Goal: Task Accomplishment & Management: Use online tool/utility

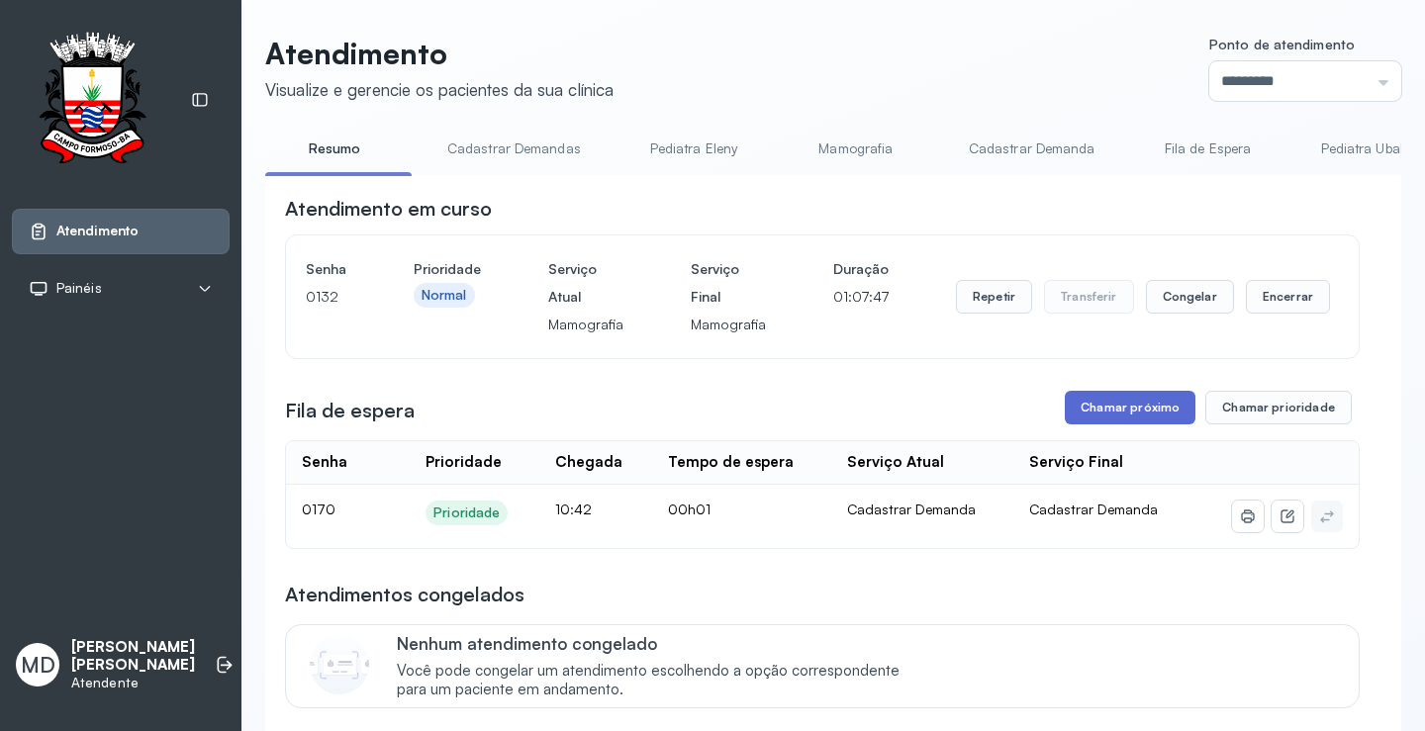
click at [1136, 410] on button "Chamar próximo" at bounding box center [1130, 408] width 131 height 34
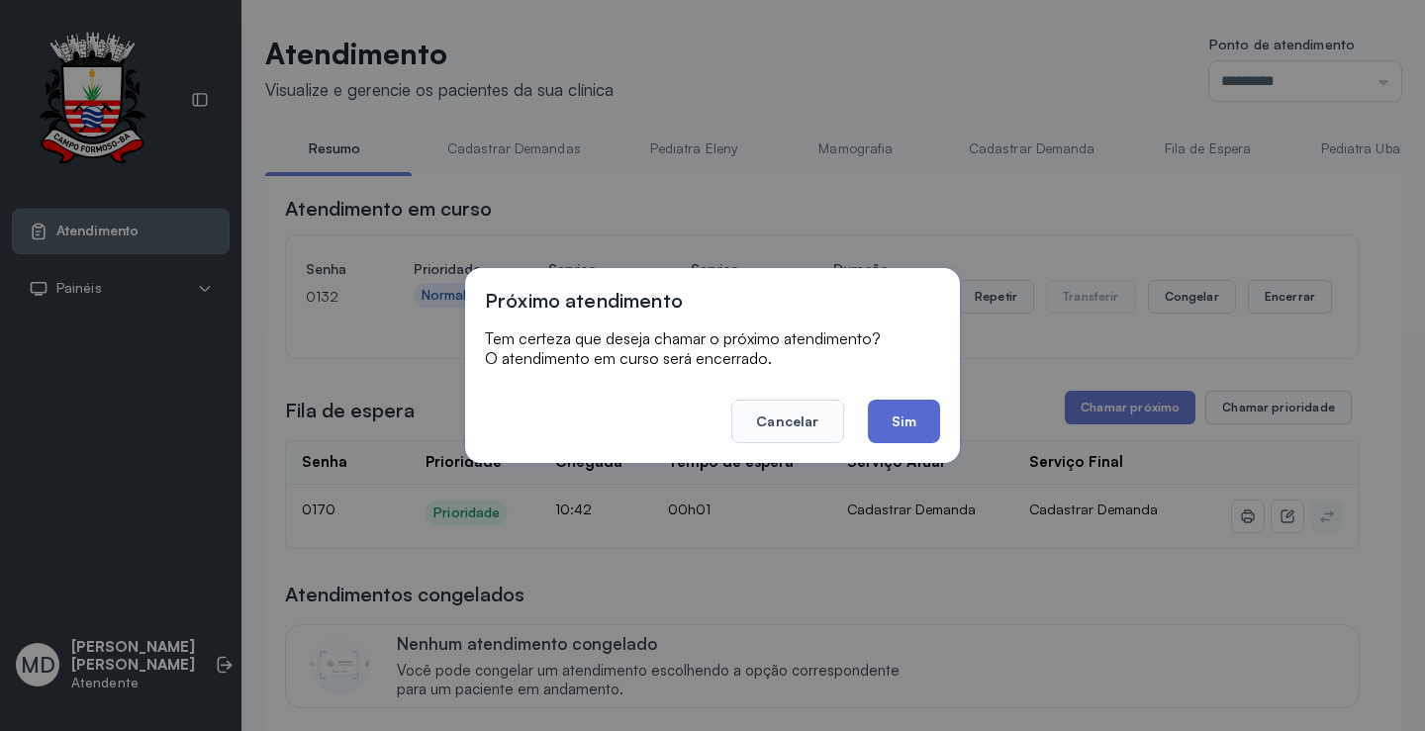
click at [909, 417] on button "Sim" at bounding box center [904, 422] width 72 height 44
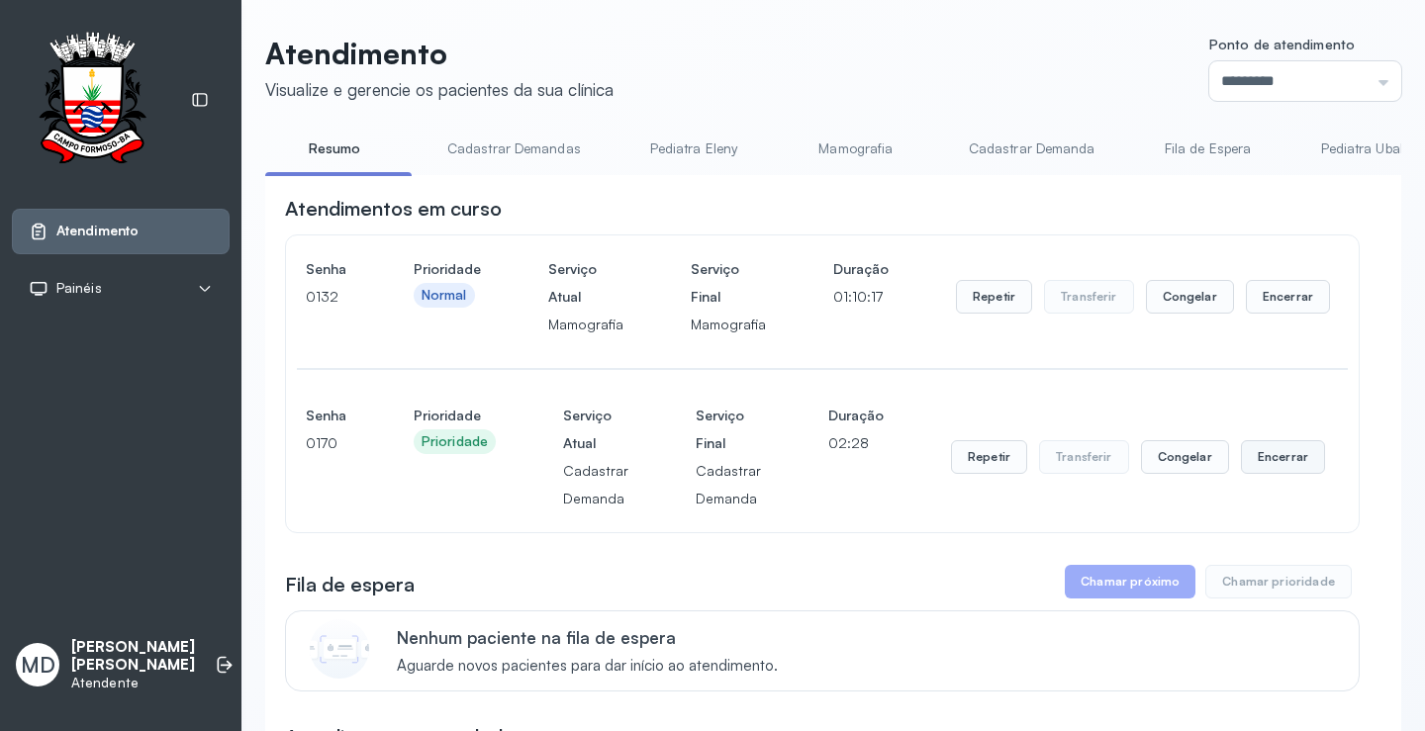
click at [1269, 314] on button "Encerrar" at bounding box center [1288, 297] width 84 height 34
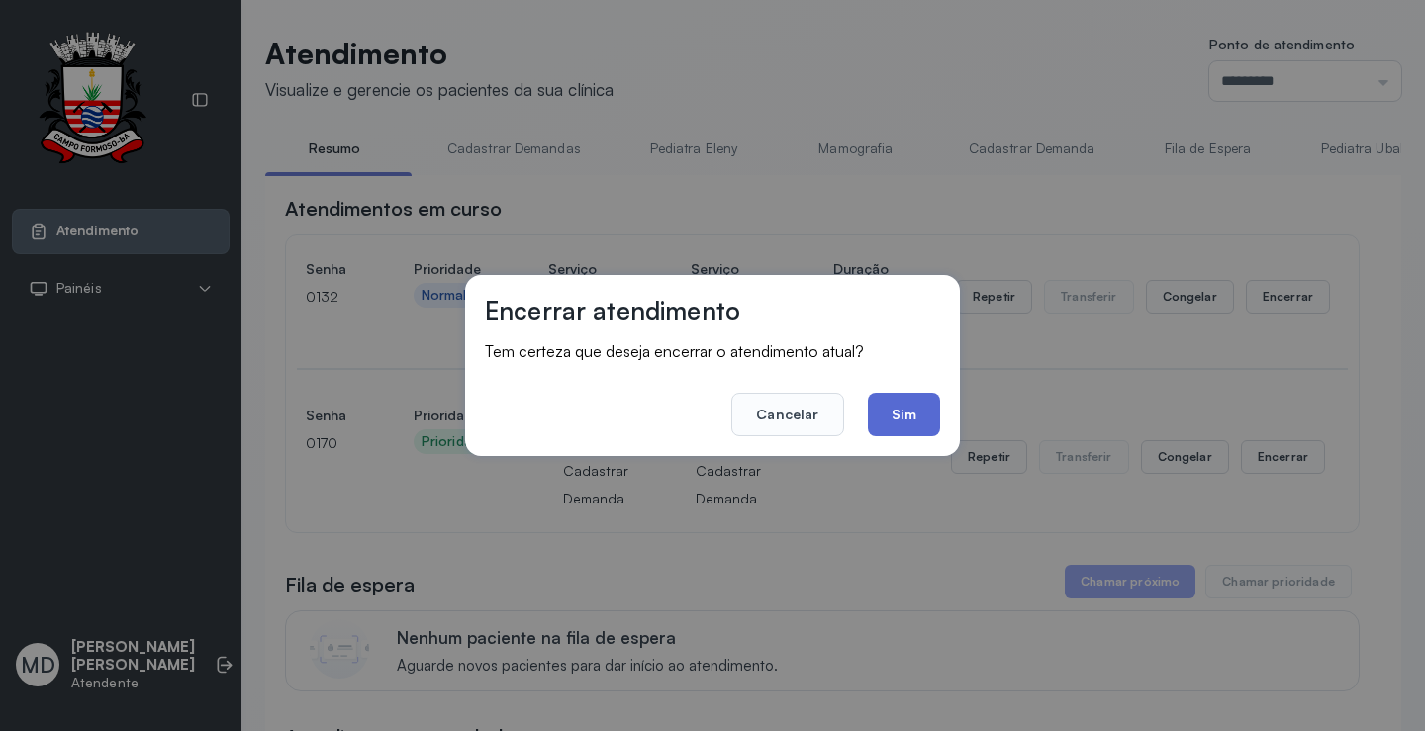
click at [911, 419] on button "Sim" at bounding box center [904, 415] width 72 height 44
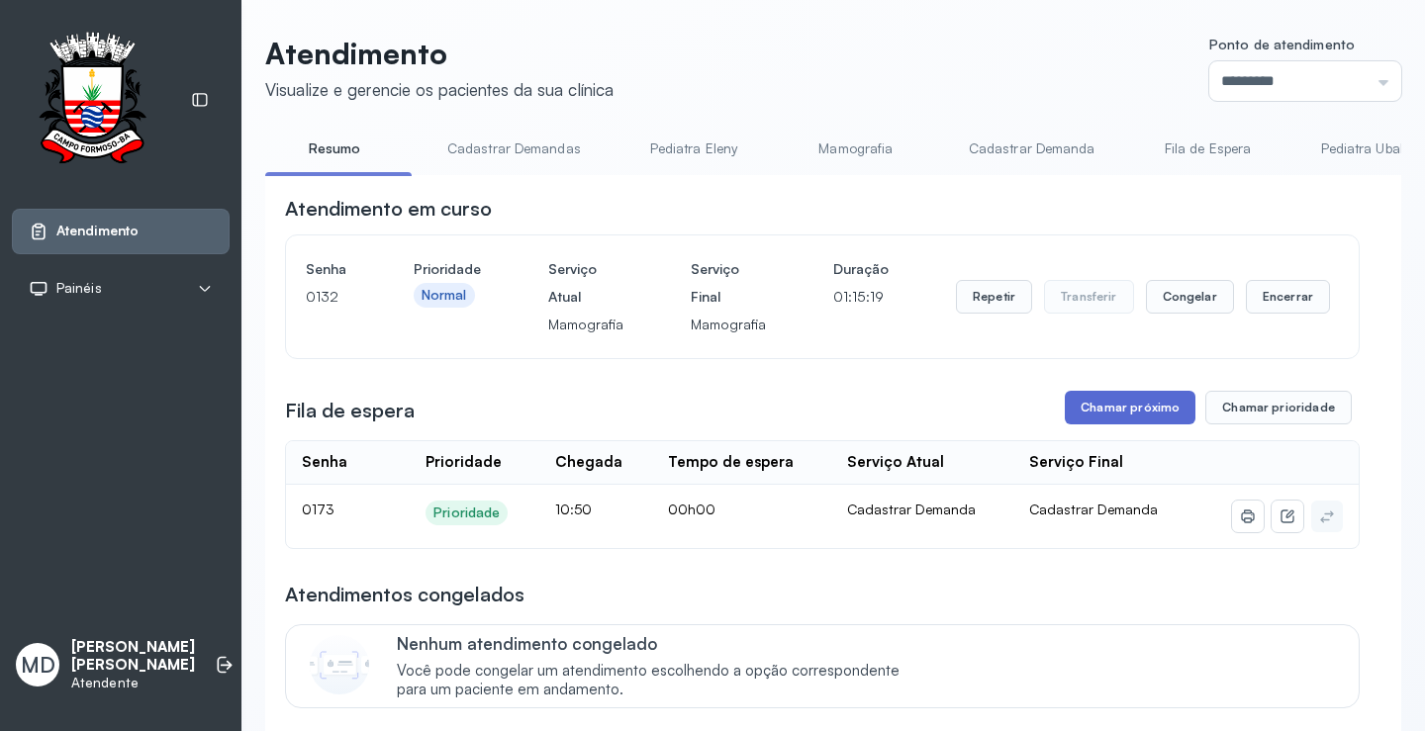
click at [1148, 416] on button "Chamar próximo" at bounding box center [1130, 408] width 131 height 34
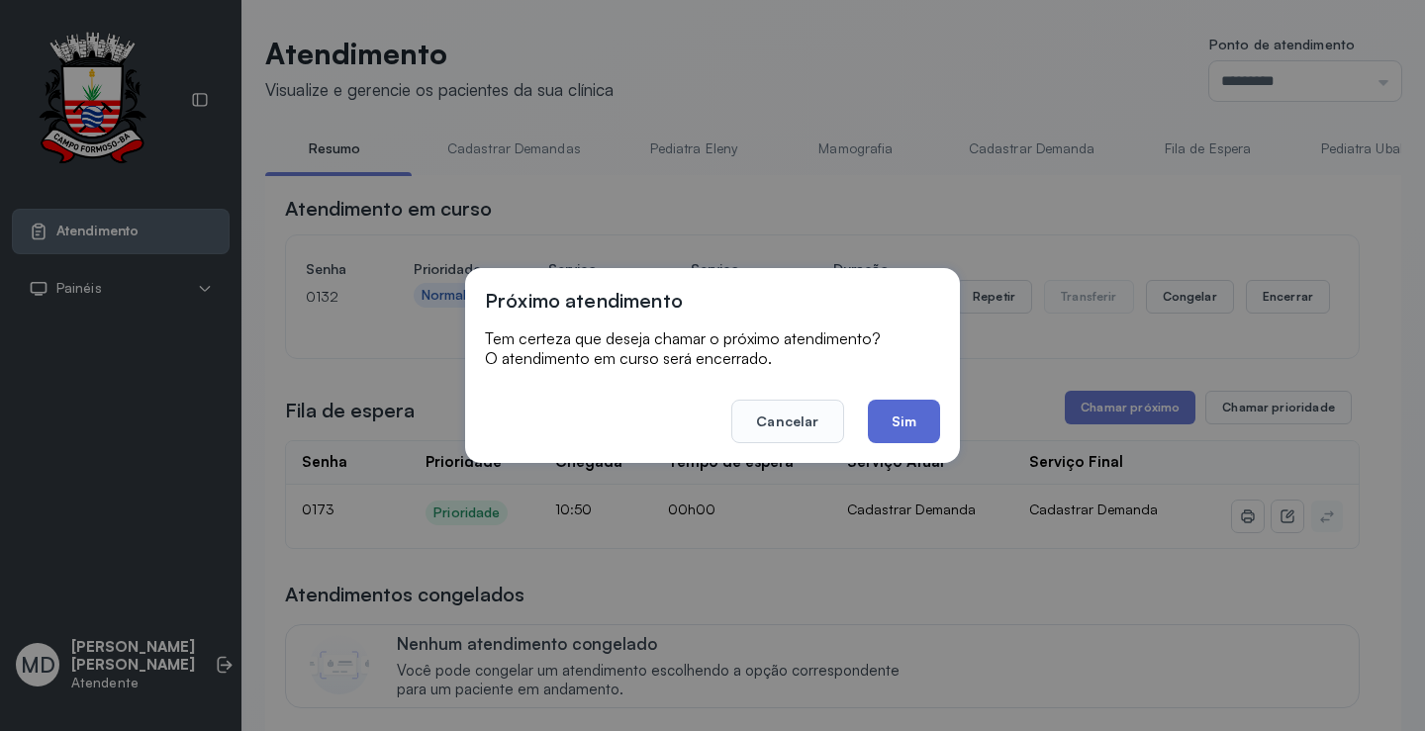
click at [918, 419] on button "Sim" at bounding box center [904, 422] width 72 height 44
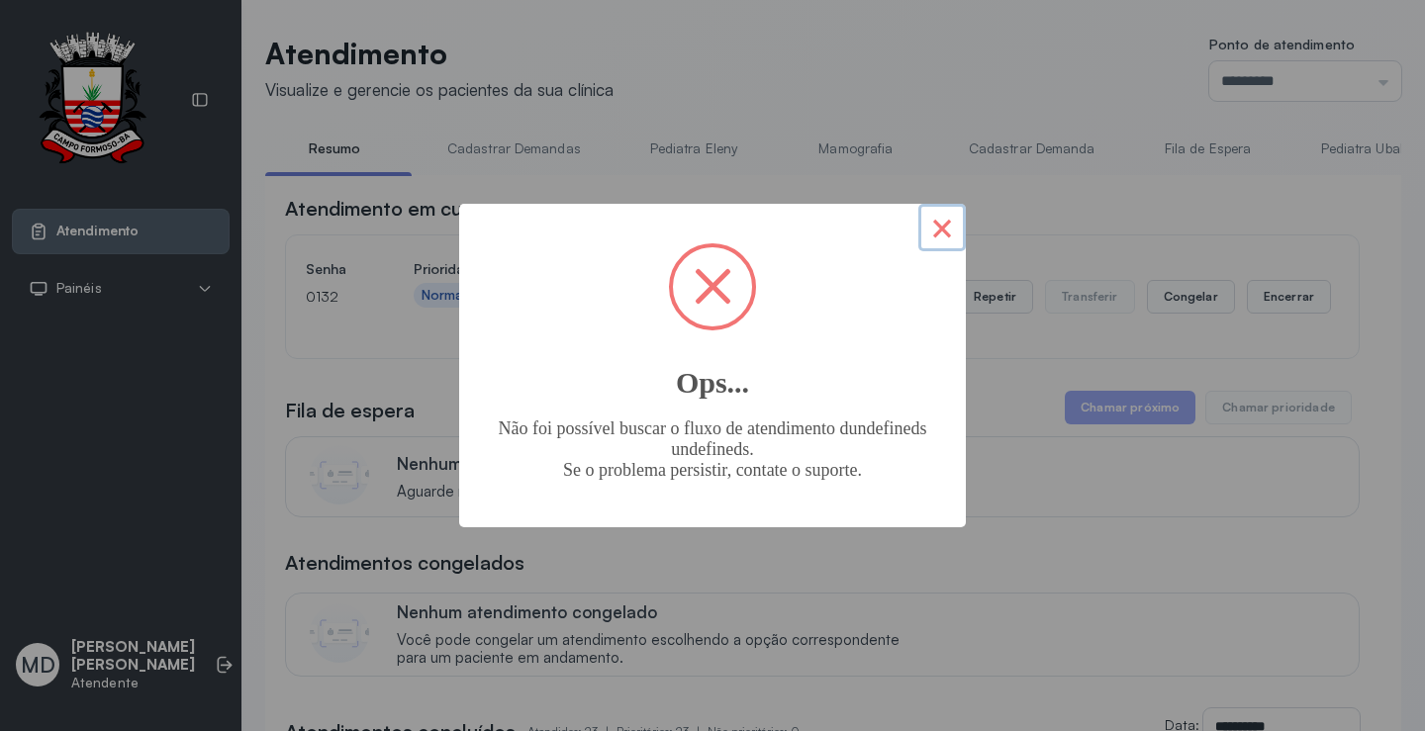
click at [952, 223] on button "×" at bounding box center [943, 228] width 48 height 48
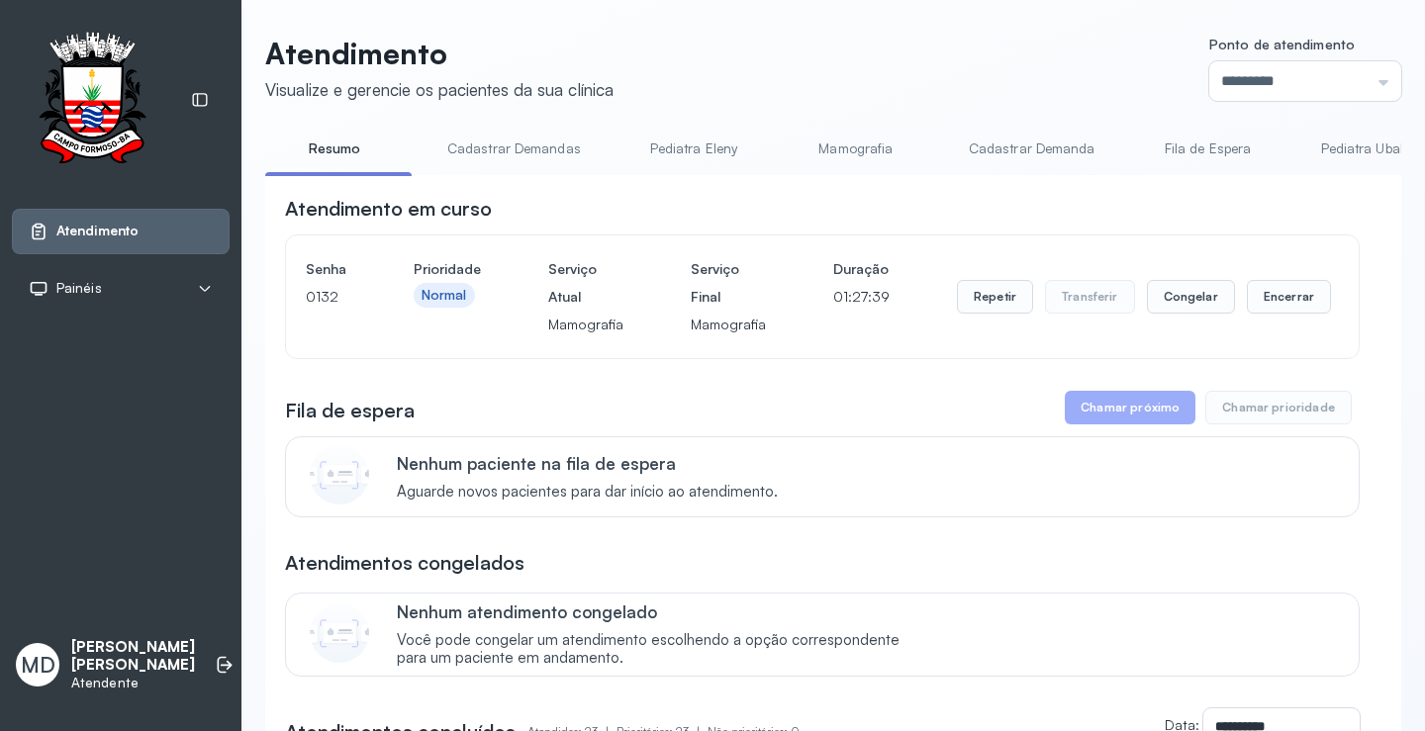
click at [1132, 416] on button "Chamar próximo" at bounding box center [1130, 408] width 131 height 34
click at [1122, 422] on button "Chamar próximo" at bounding box center [1130, 408] width 131 height 34
click at [1151, 420] on button "Chamar próximo" at bounding box center [1130, 408] width 131 height 34
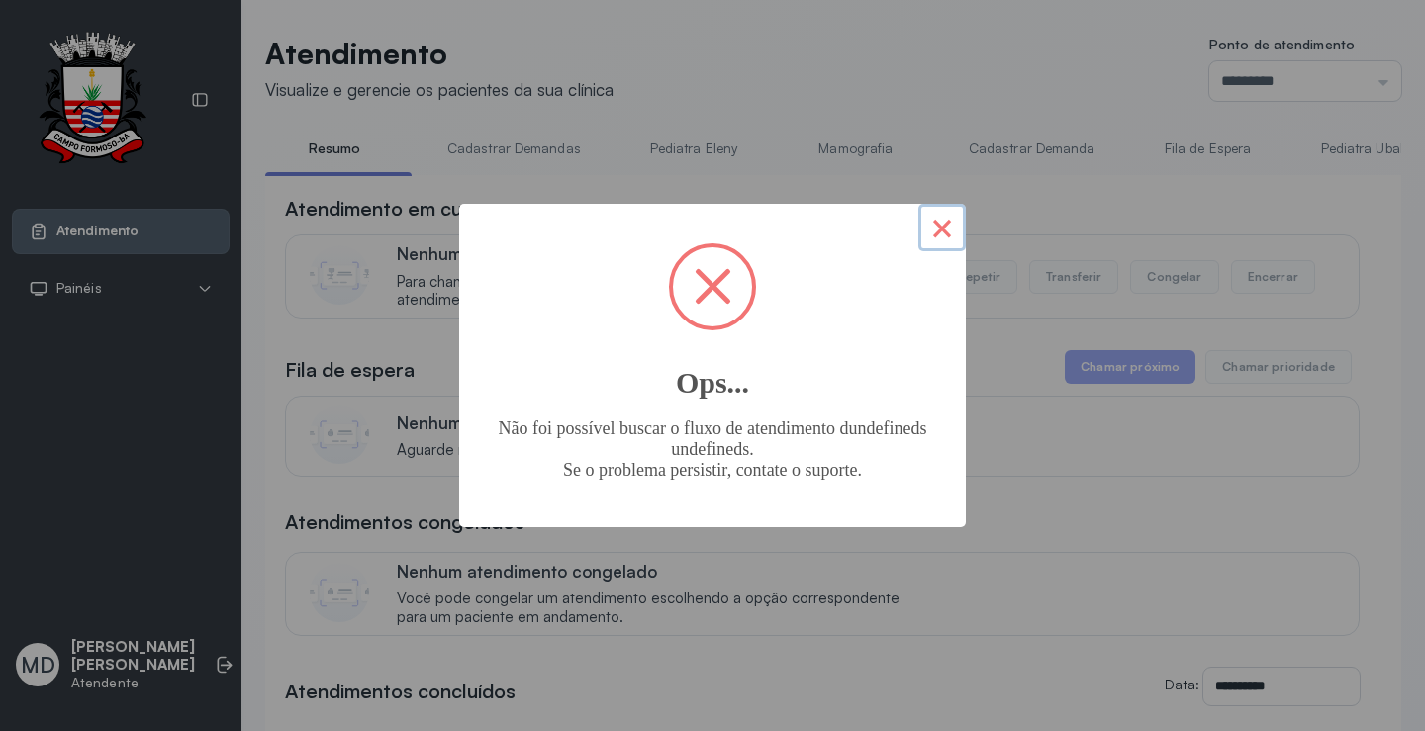
click at [948, 235] on button "×" at bounding box center [943, 228] width 48 height 48
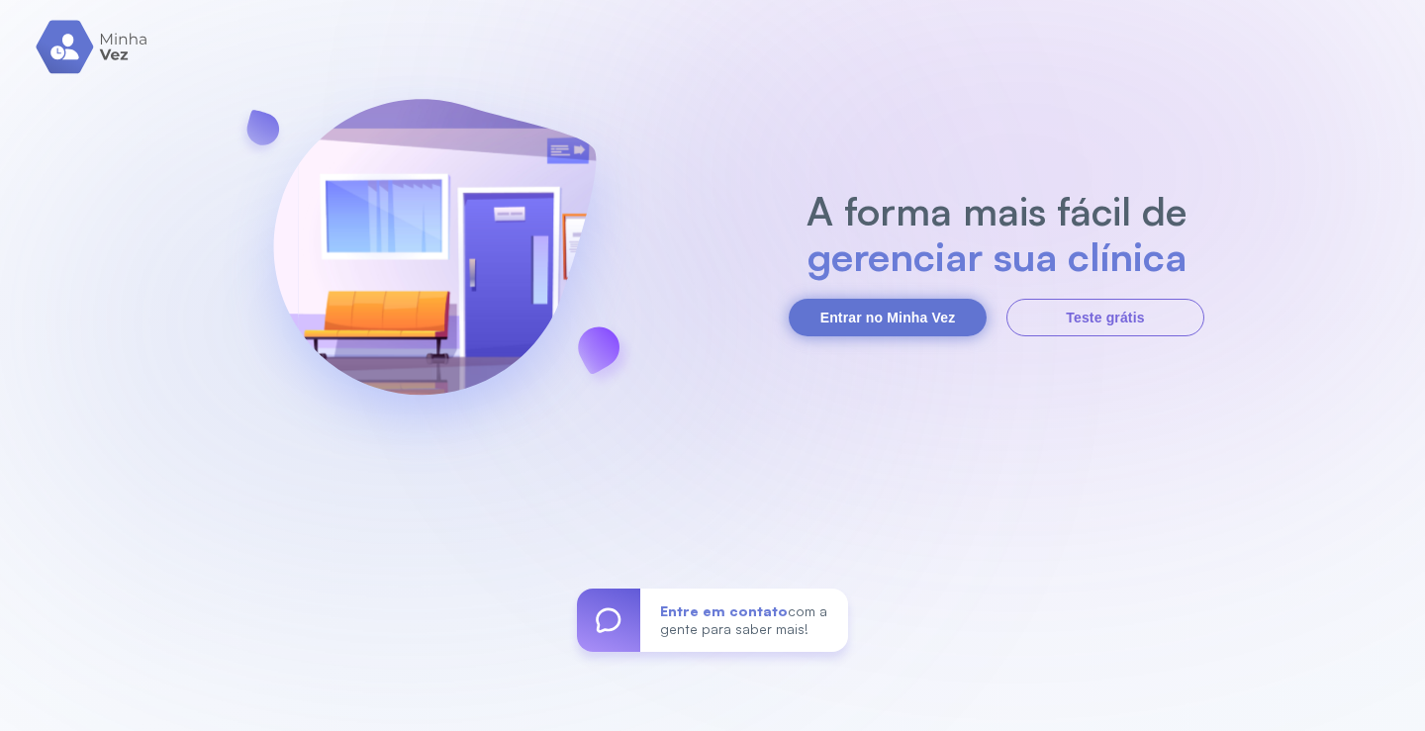
click at [915, 323] on button "Entrar no Minha Vez" at bounding box center [888, 318] width 198 height 38
click at [915, 317] on button "Entrar no Minha Vez" at bounding box center [888, 318] width 198 height 38
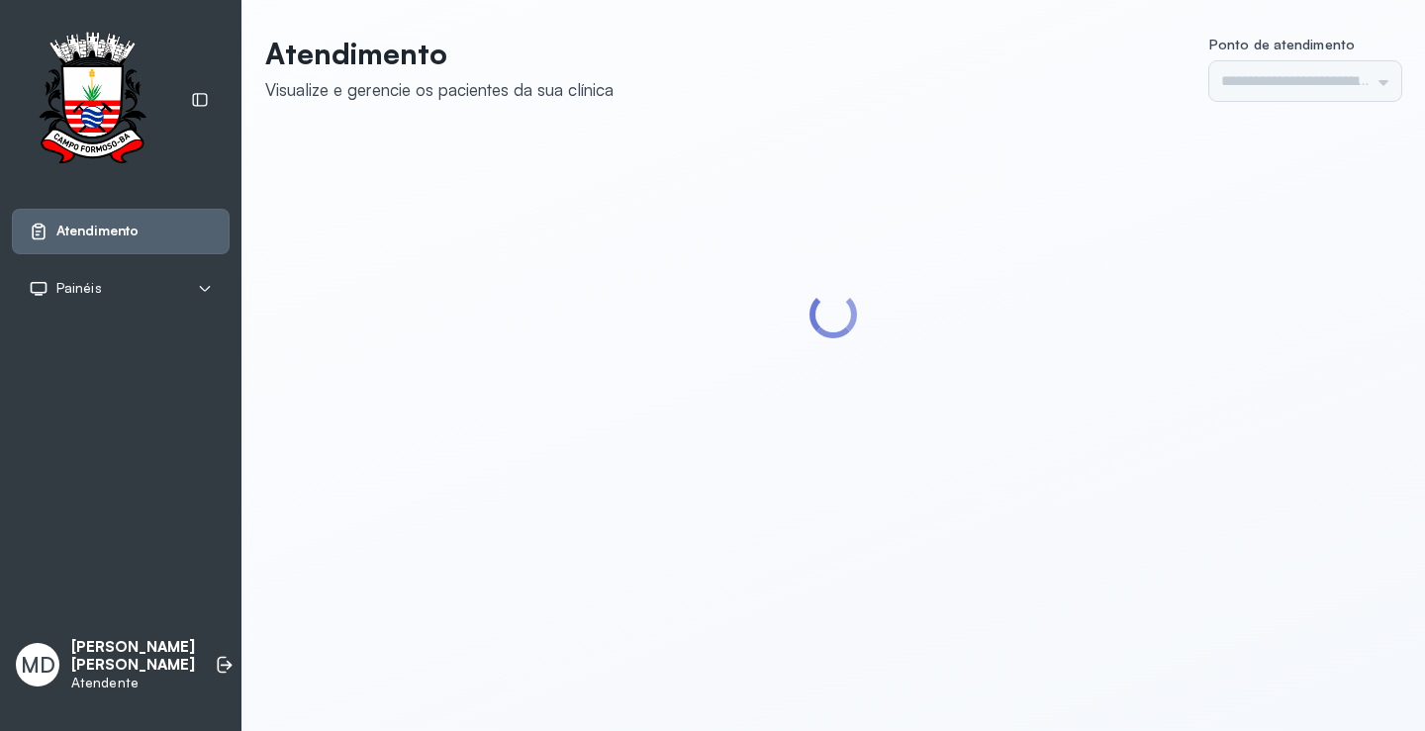
type input "*********"
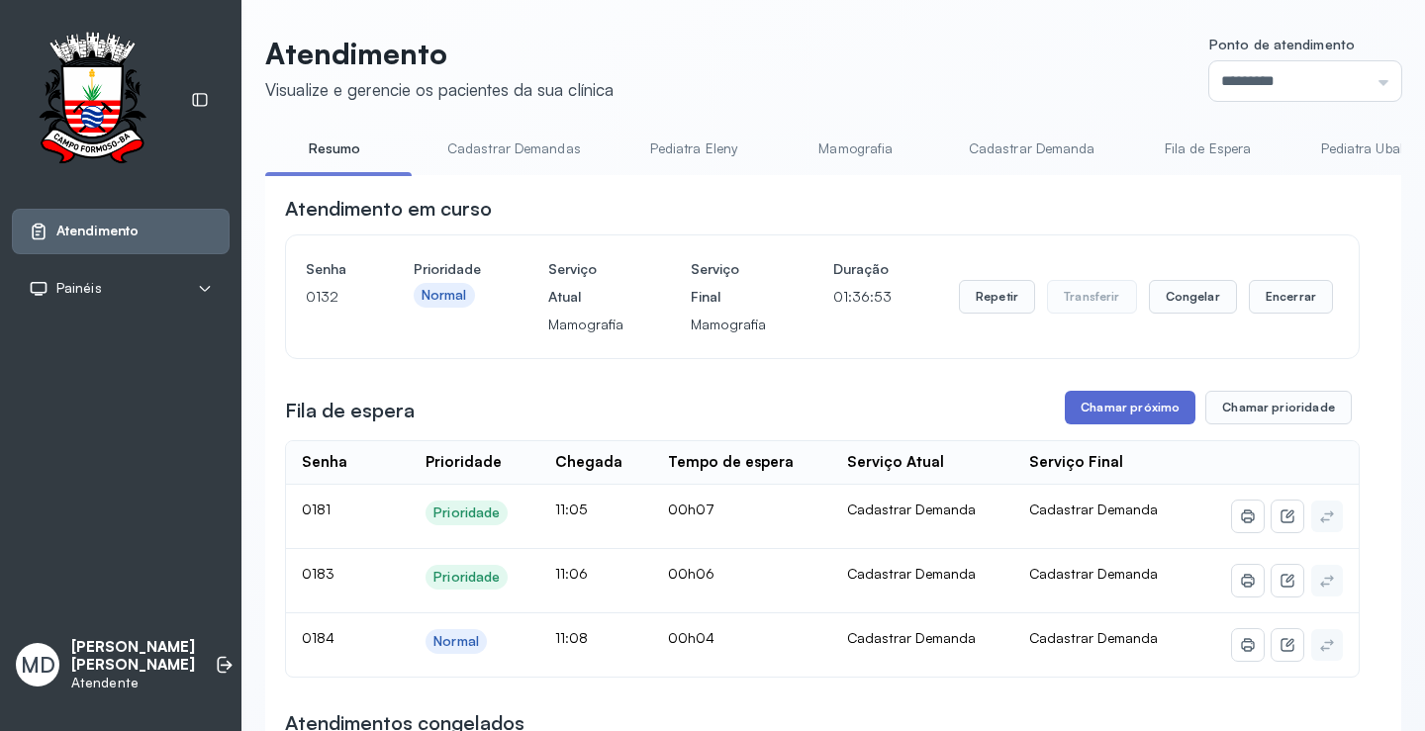
click at [1141, 405] on button "Chamar próximo" at bounding box center [1130, 408] width 131 height 34
click at [1148, 407] on button "Chamar próximo" at bounding box center [1130, 408] width 131 height 34
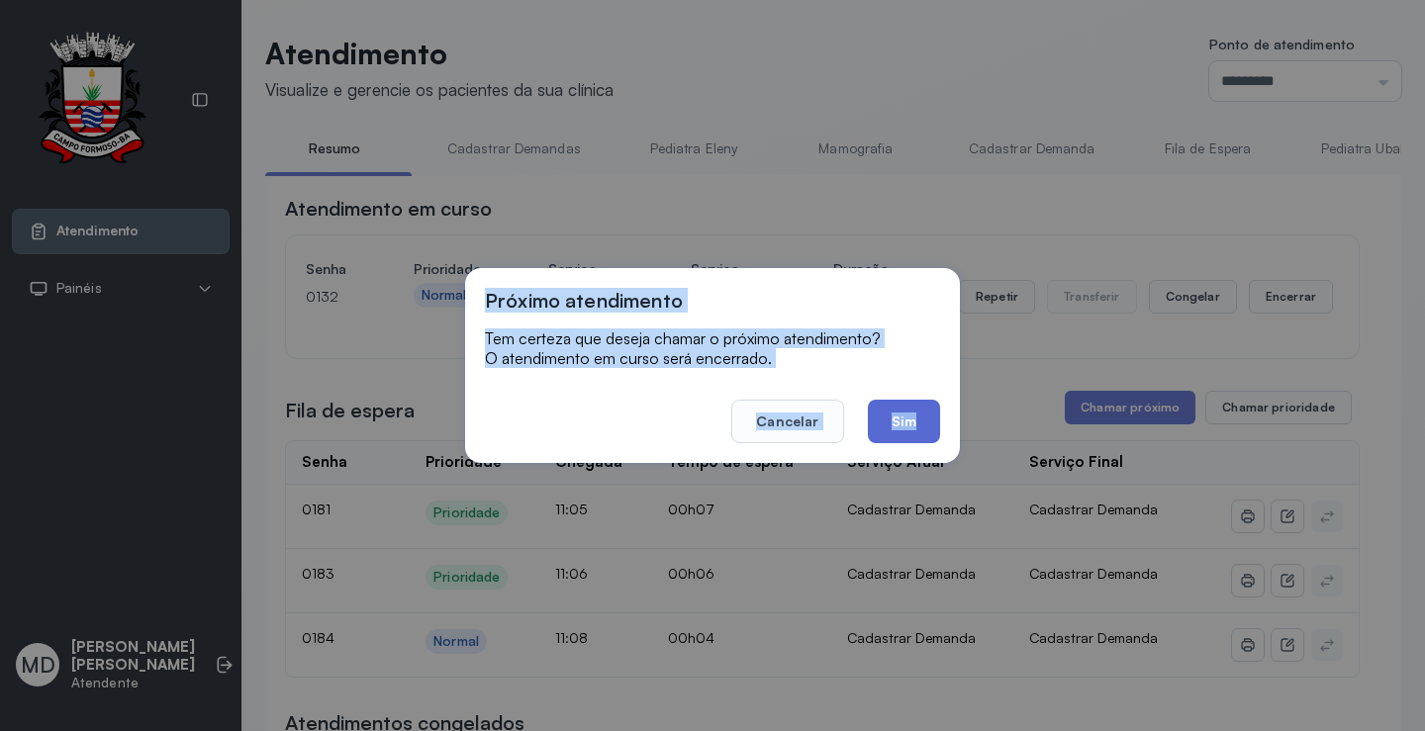
click at [904, 425] on button "Sim" at bounding box center [904, 422] width 72 height 44
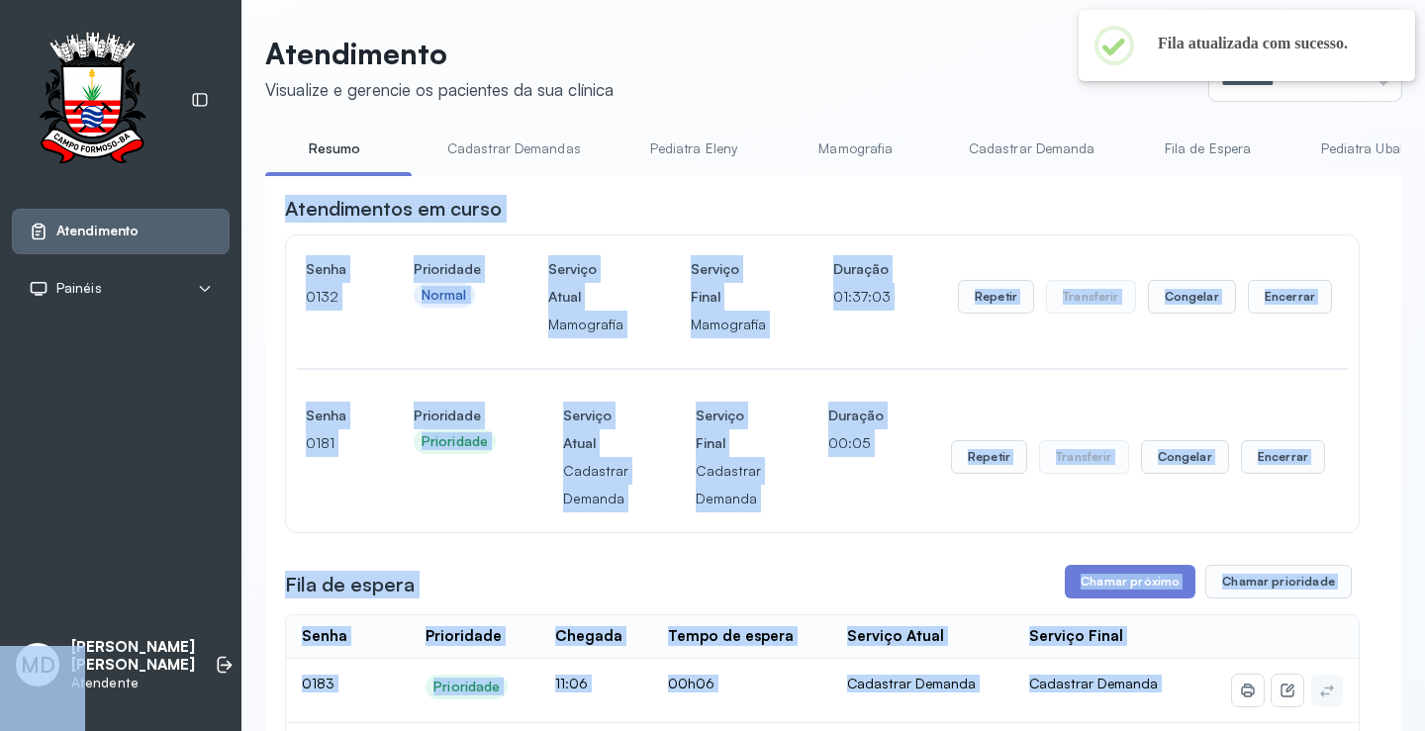
click at [382, 492] on div "Senha 0181 Prioridade Prioridade Serviço Atual Cadastrar Demanda Serviço Final …" at bounding box center [822, 457] width 1033 height 111
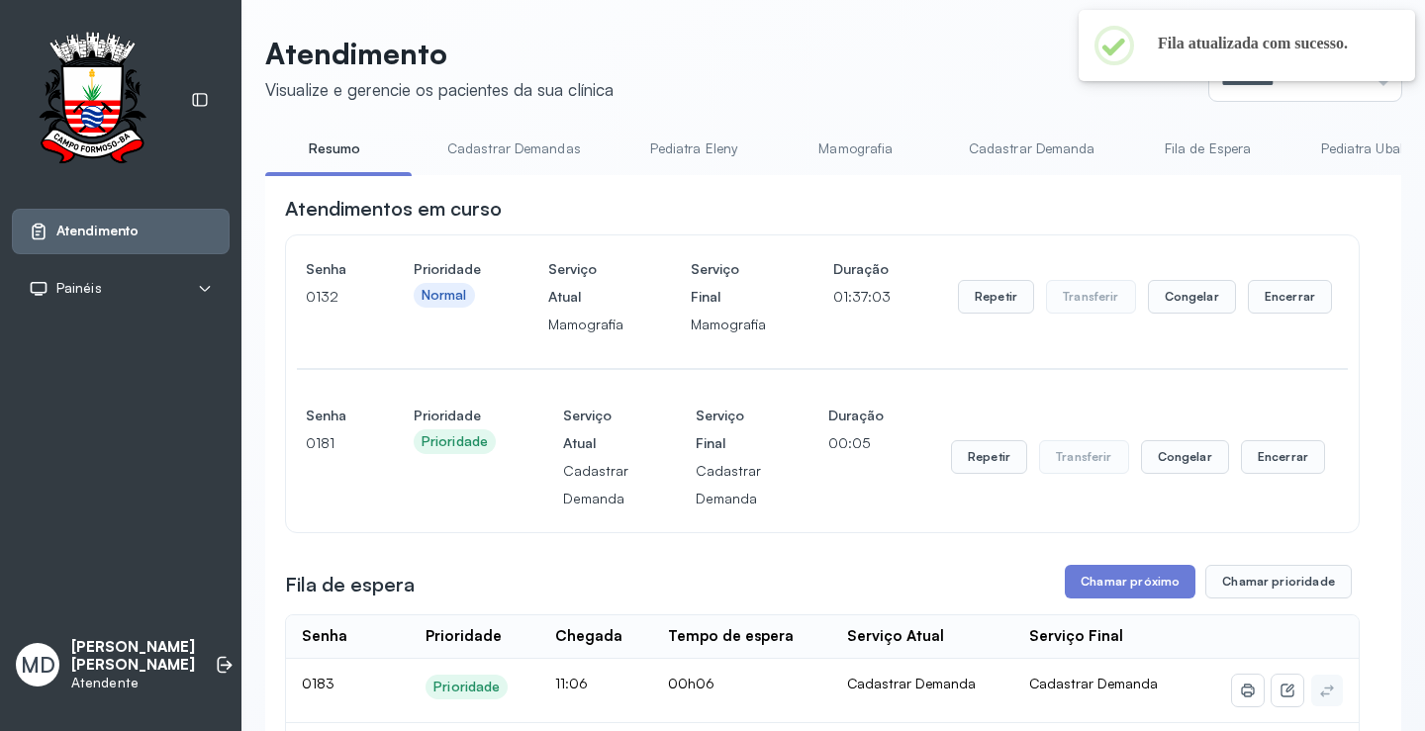
click at [382, 492] on div "Senha 0181 Prioridade Prioridade Serviço Atual Cadastrar Demanda Serviço Final …" at bounding box center [822, 457] width 1033 height 111
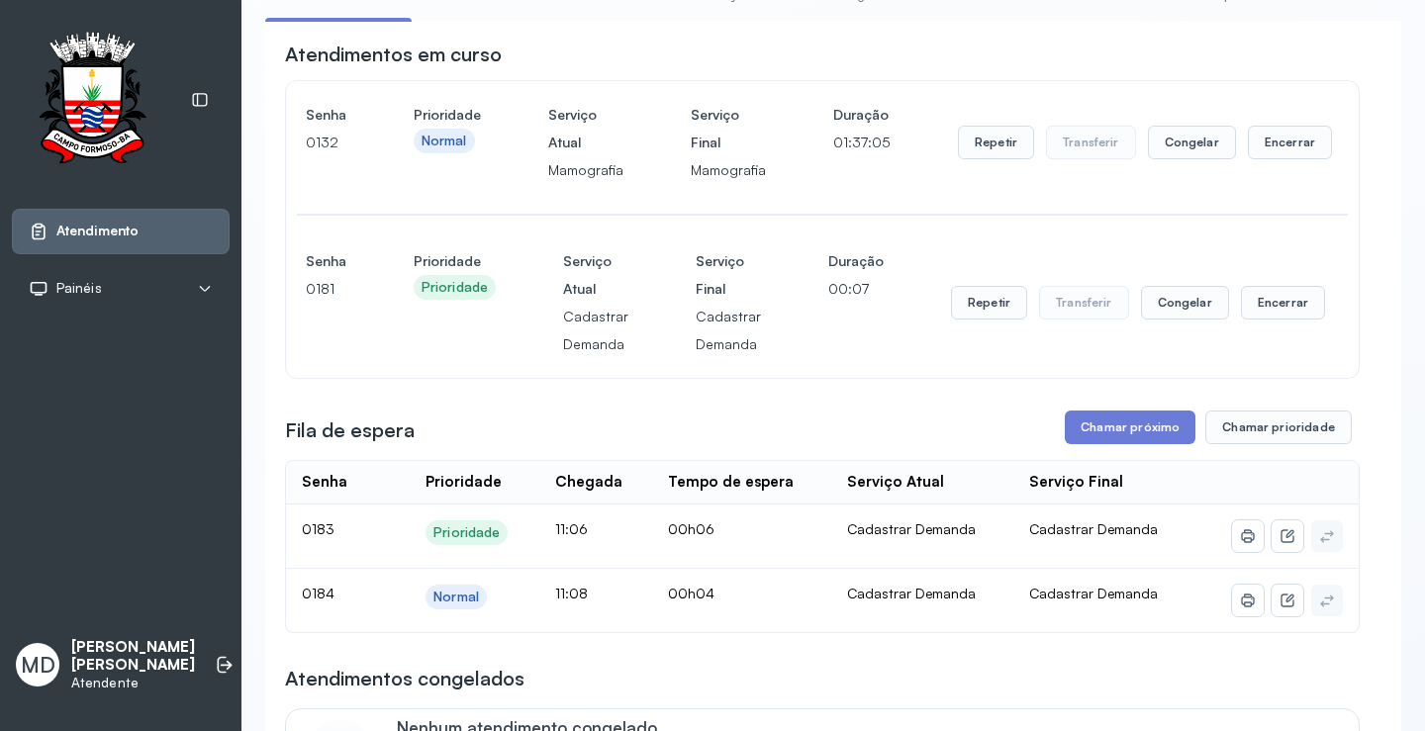
scroll to position [198, 0]
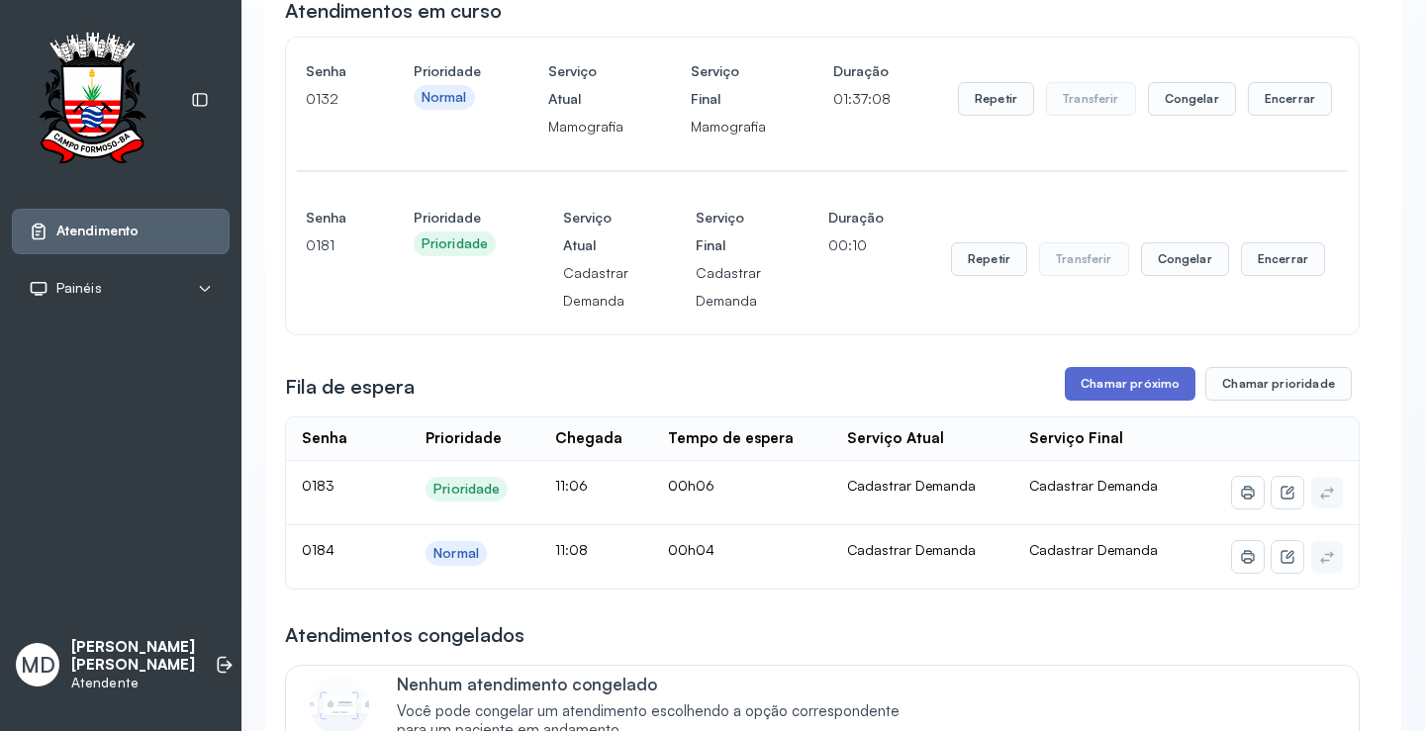
click at [1154, 391] on button "Chamar próximo" at bounding box center [1130, 384] width 131 height 34
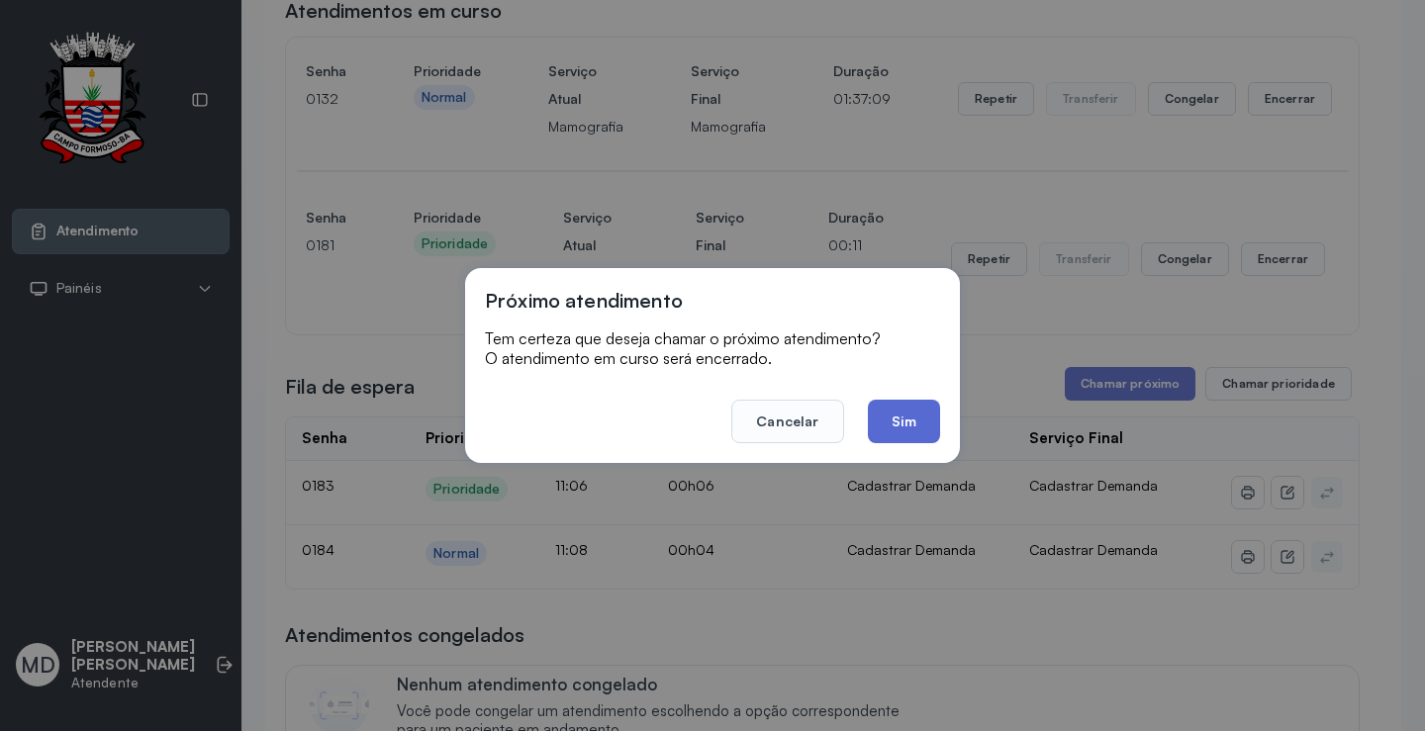
click at [885, 424] on button "Sim" at bounding box center [904, 422] width 72 height 44
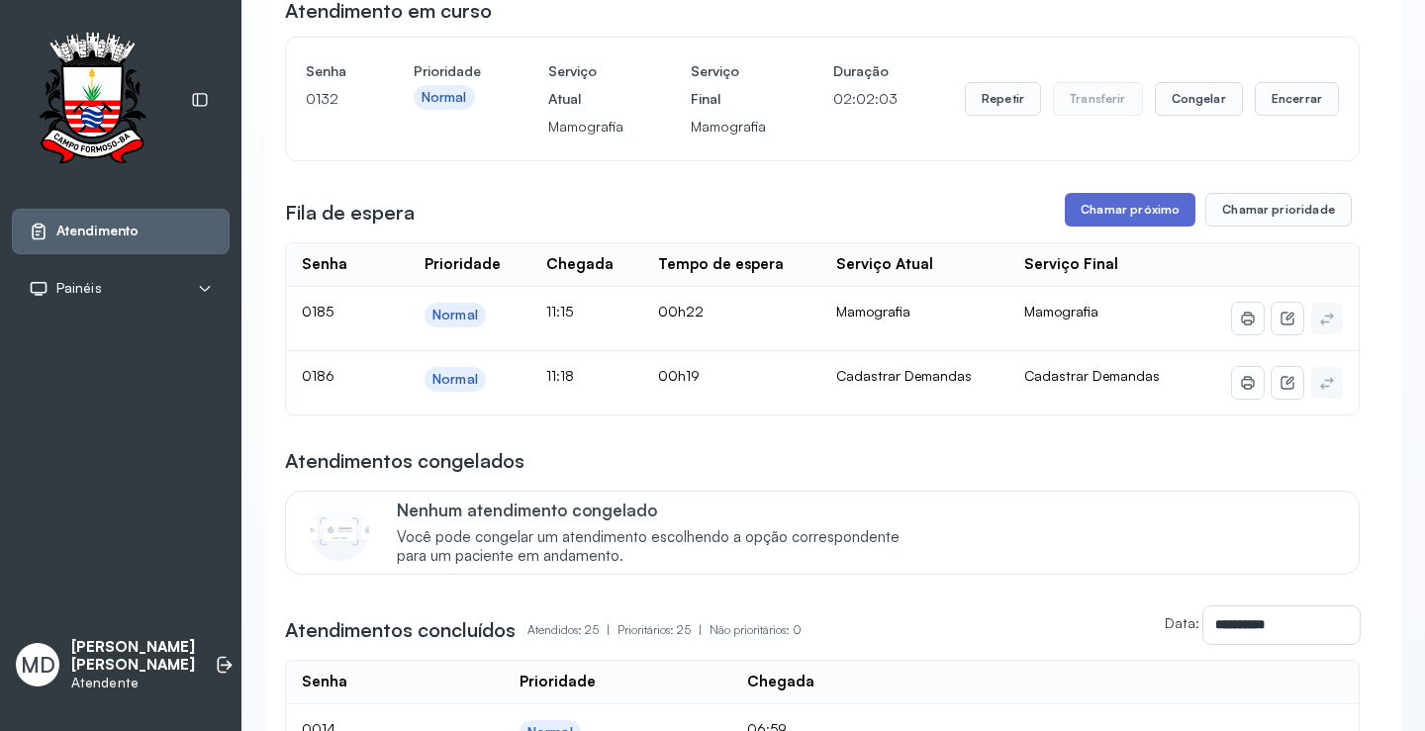
click at [1146, 215] on button "Chamar próximo" at bounding box center [1130, 210] width 131 height 34
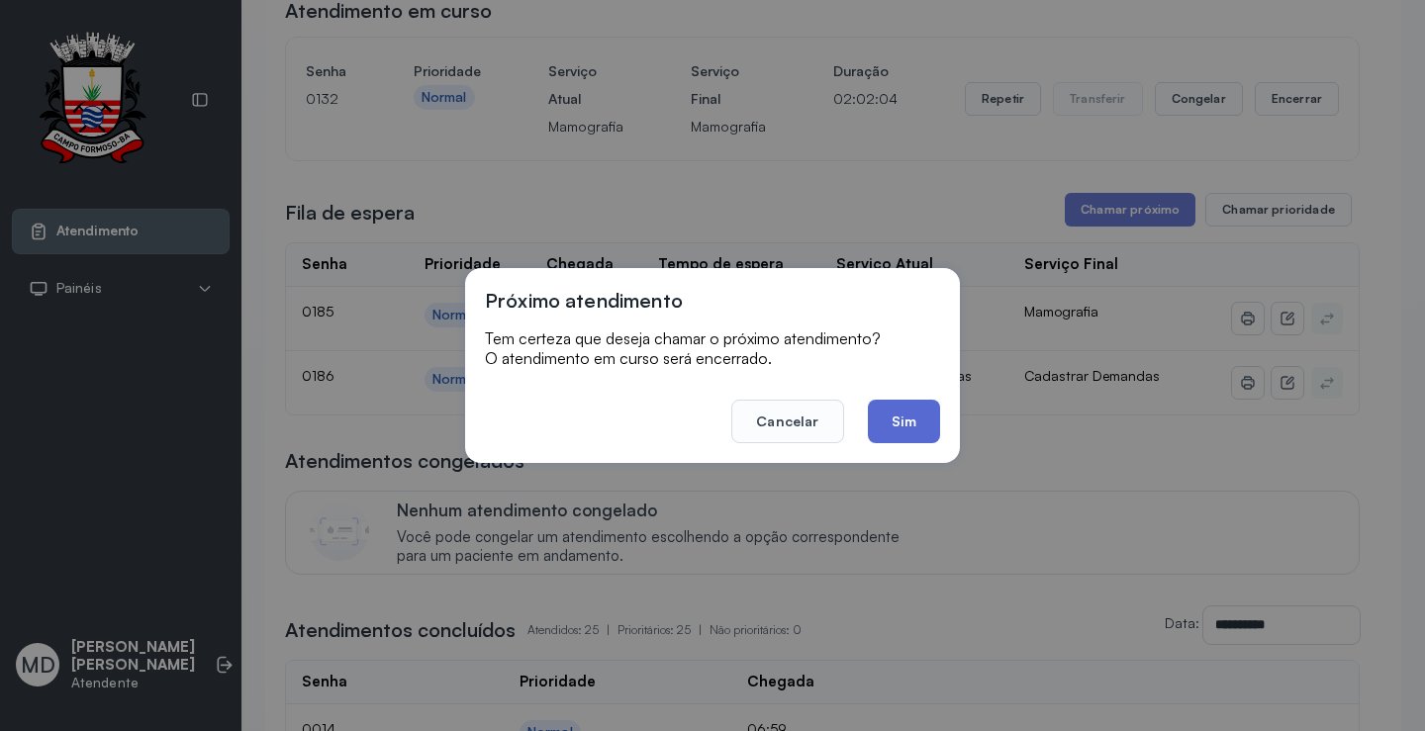
click at [890, 415] on button "Sim" at bounding box center [904, 422] width 72 height 44
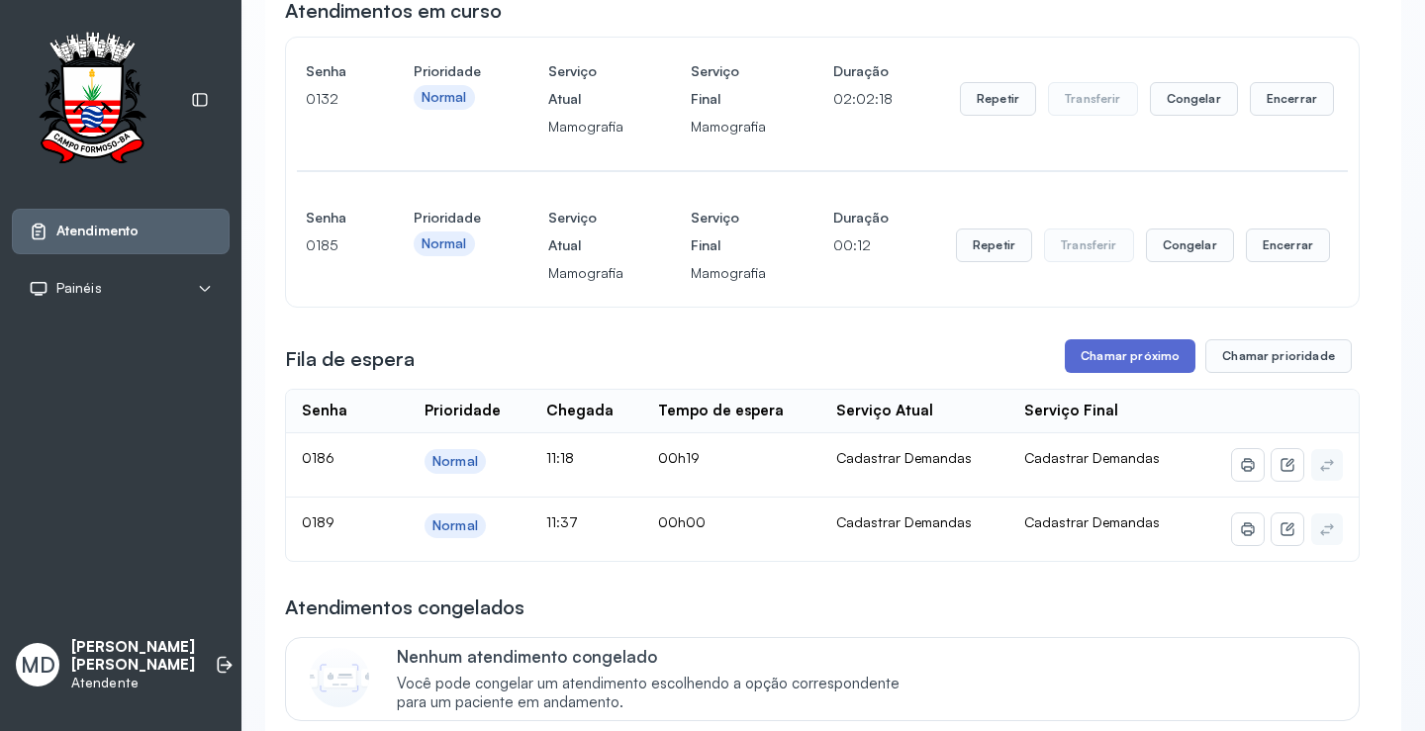
click at [1124, 353] on button "Chamar próximo" at bounding box center [1130, 357] width 131 height 34
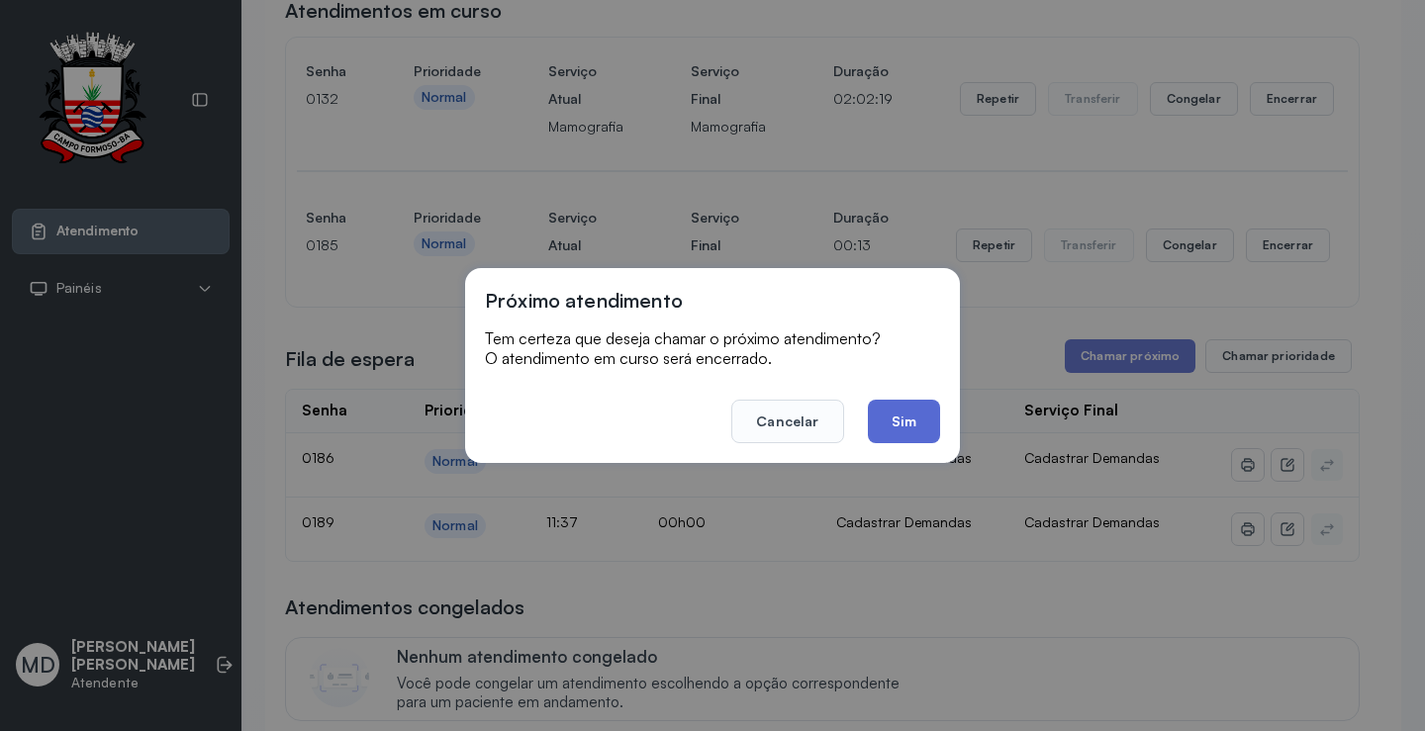
click at [897, 410] on button "Sim" at bounding box center [904, 422] width 72 height 44
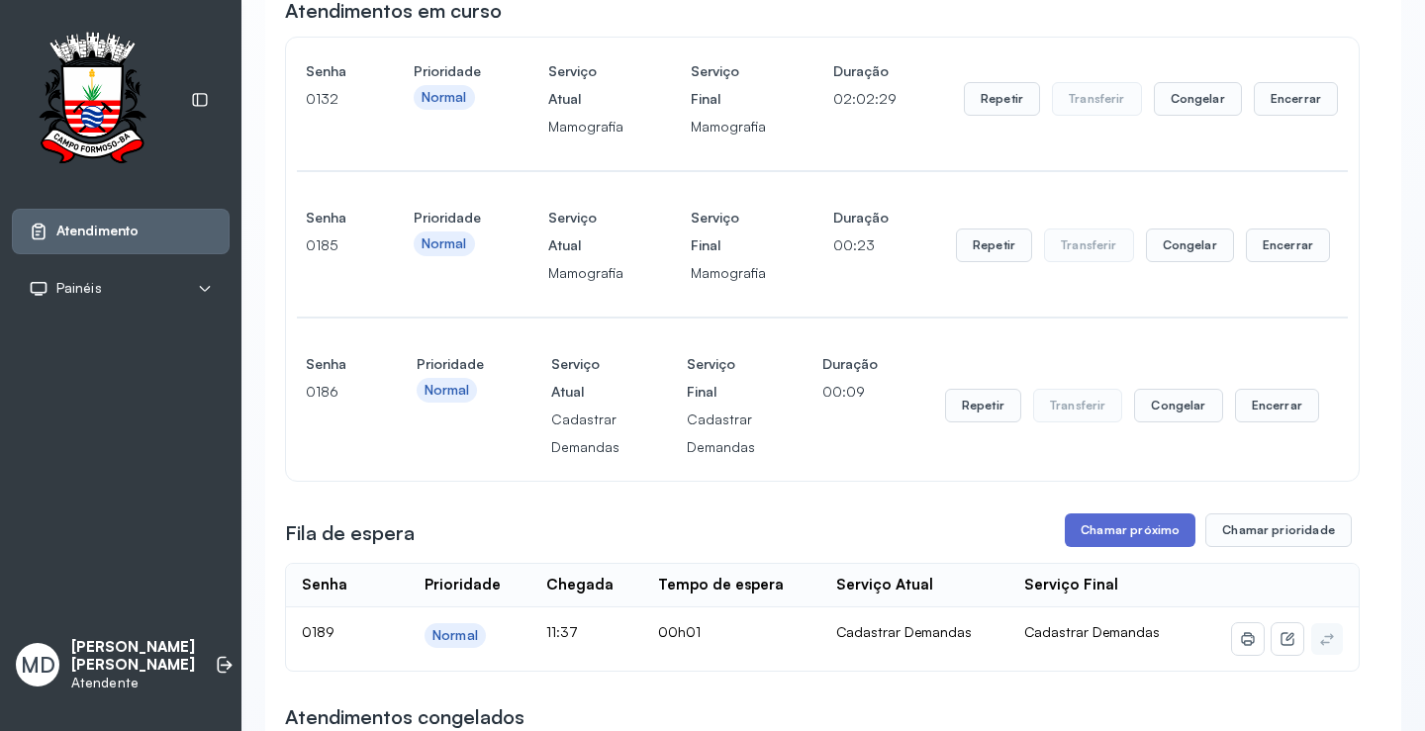
click at [1133, 536] on button "Chamar próximo" at bounding box center [1130, 531] width 131 height 34
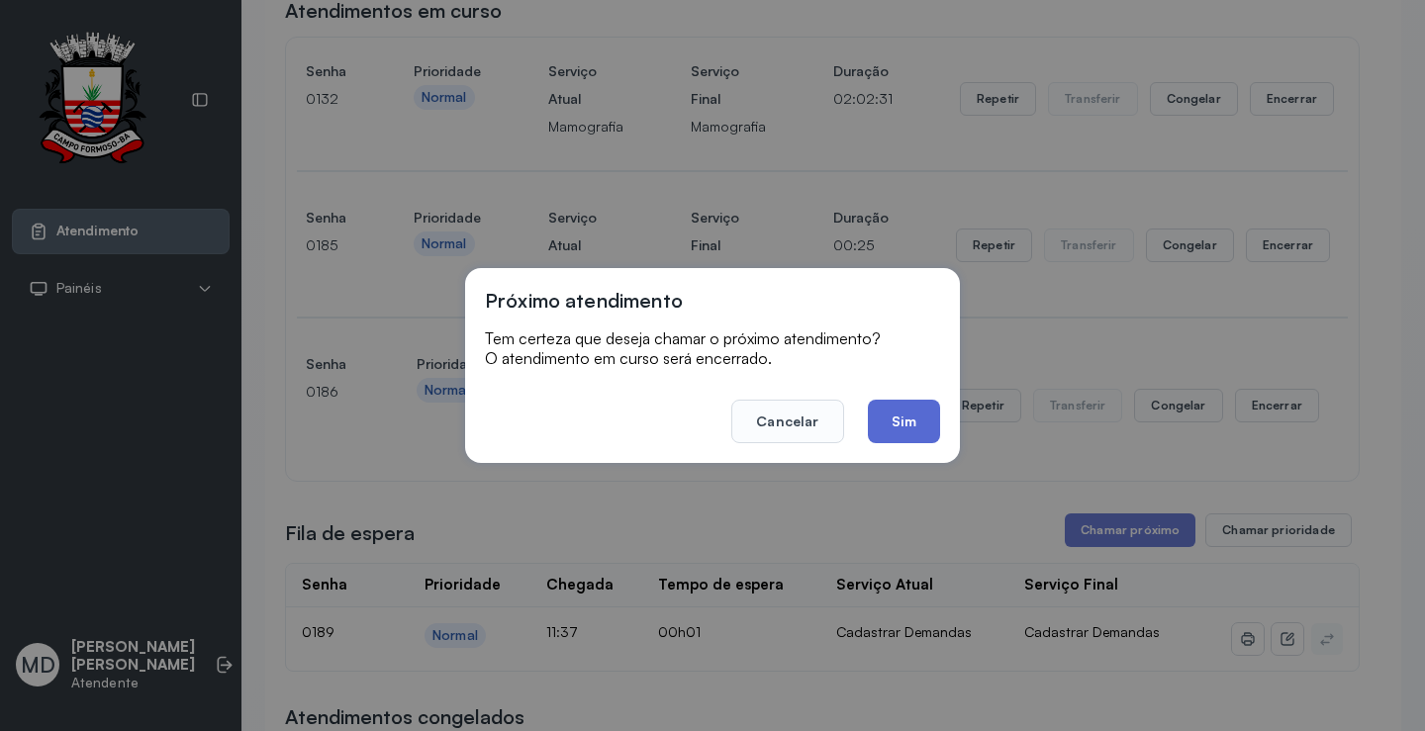
click at [886, 419] on button "Sim" at bounding box center [904, 422] width 72 height 44
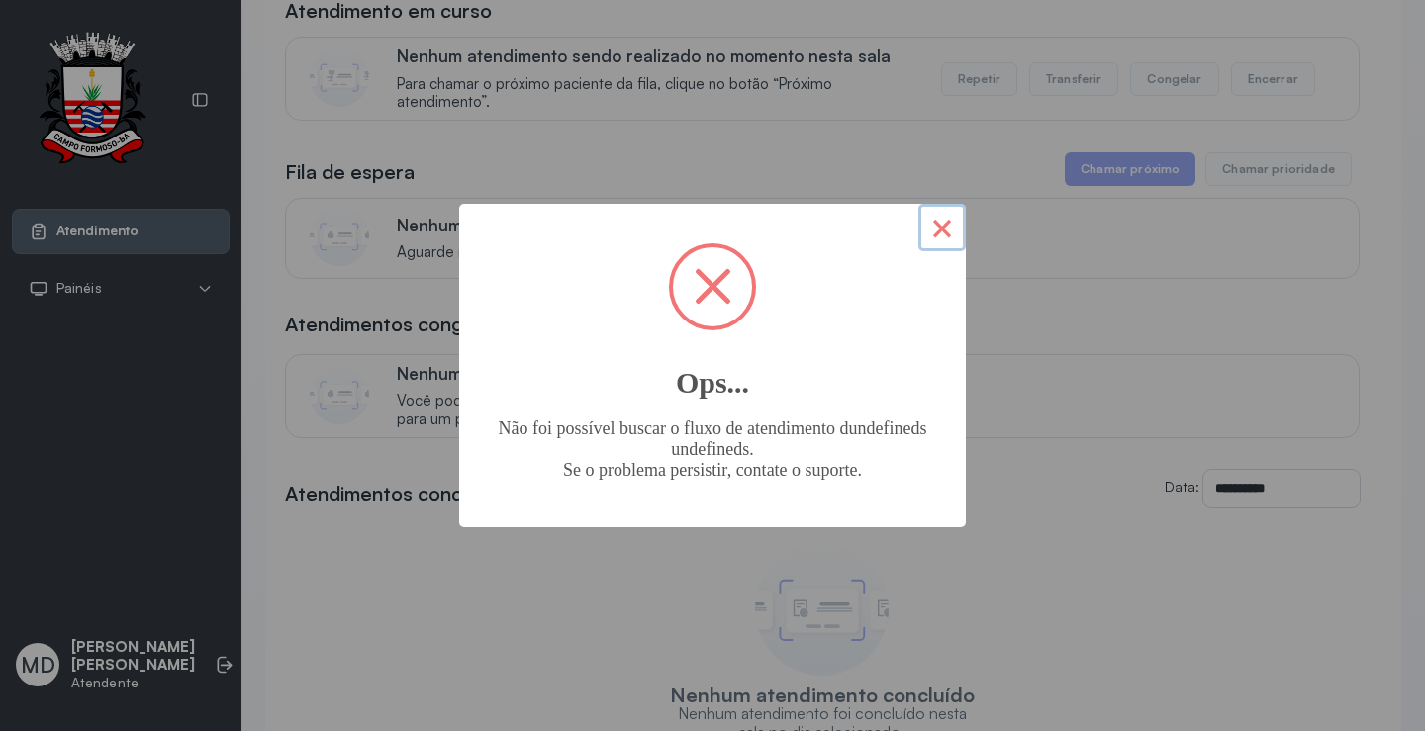
click at [934, 220] on button "×" at bounding box center [943, 228] width 48 height 48
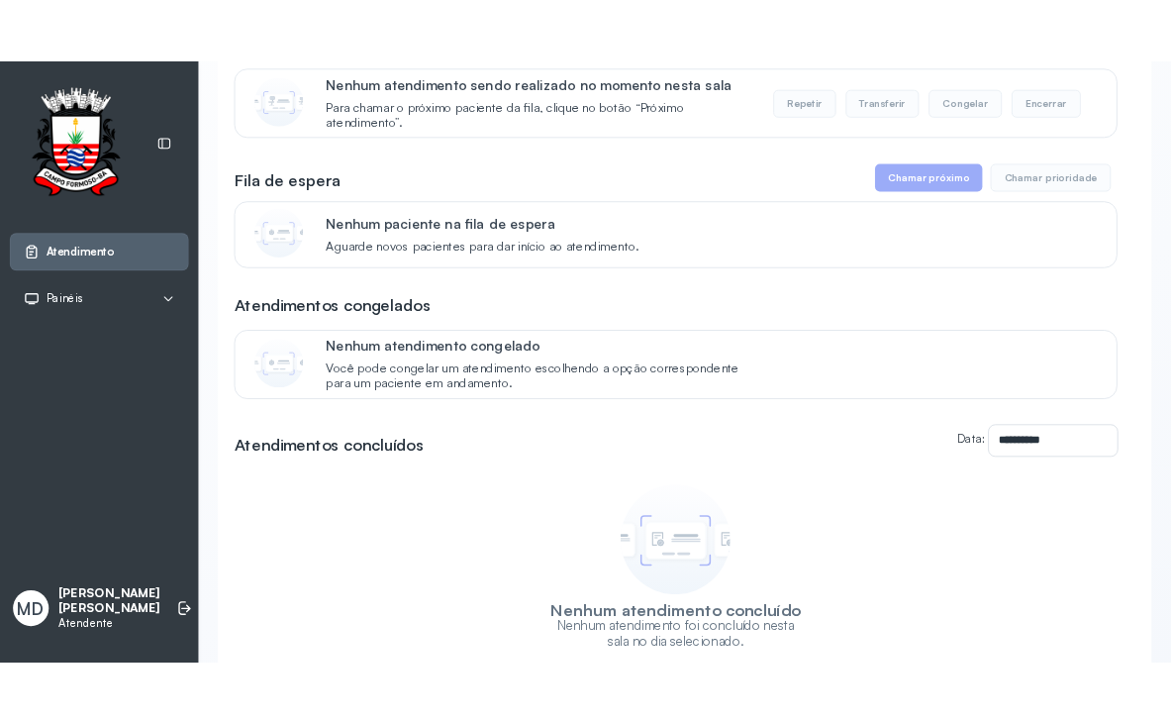
scroll to position [0, 0]
